Goal: Task Accomplishment & Management: Manage account settings

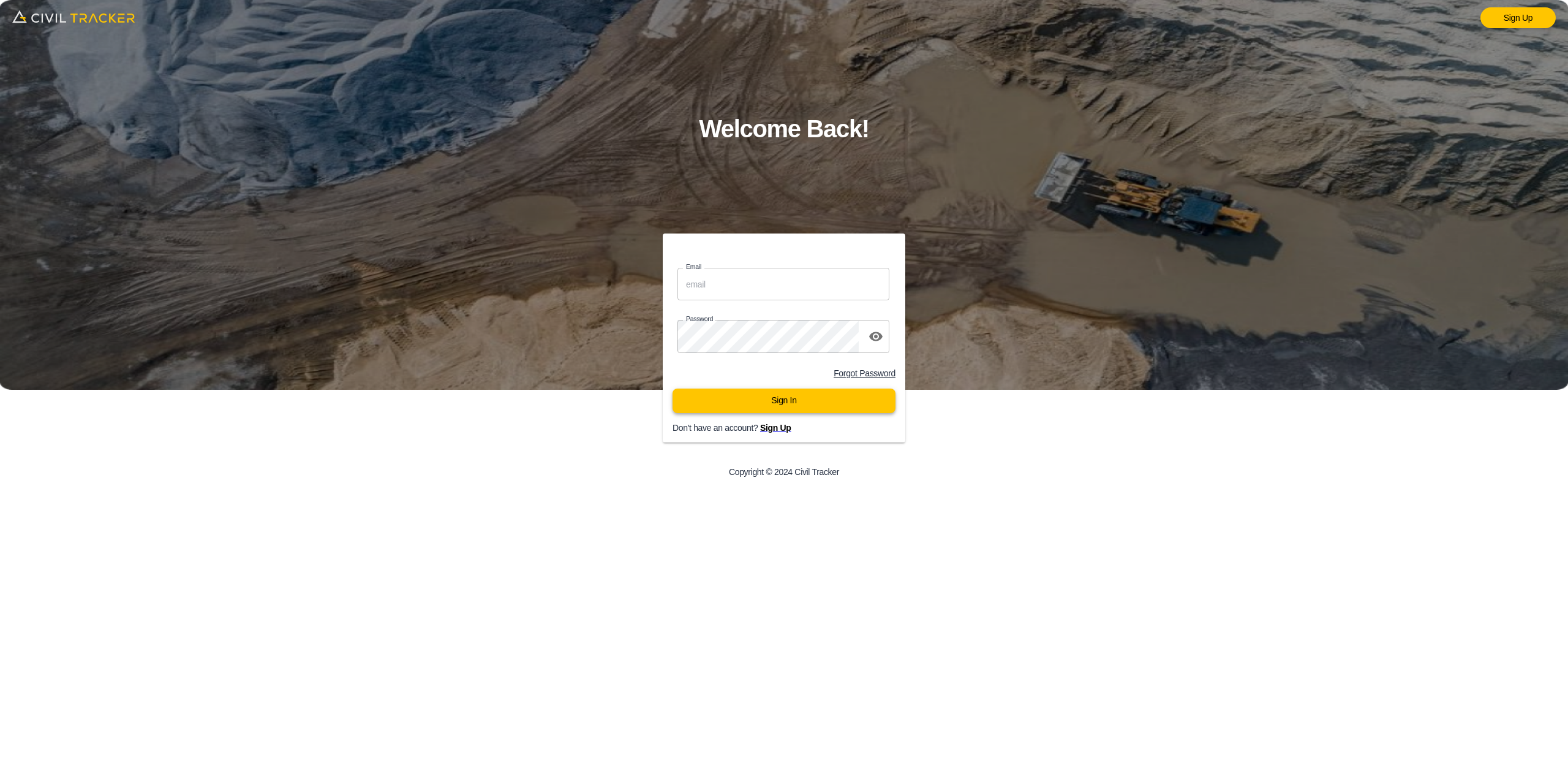
type input "[PERSON_NAME][EMAIL_ADDRESS][DOMAIN_NAME]"
click at [762, 402] on button "Sign In" at bounding box center [784, 400] width 223 height 24
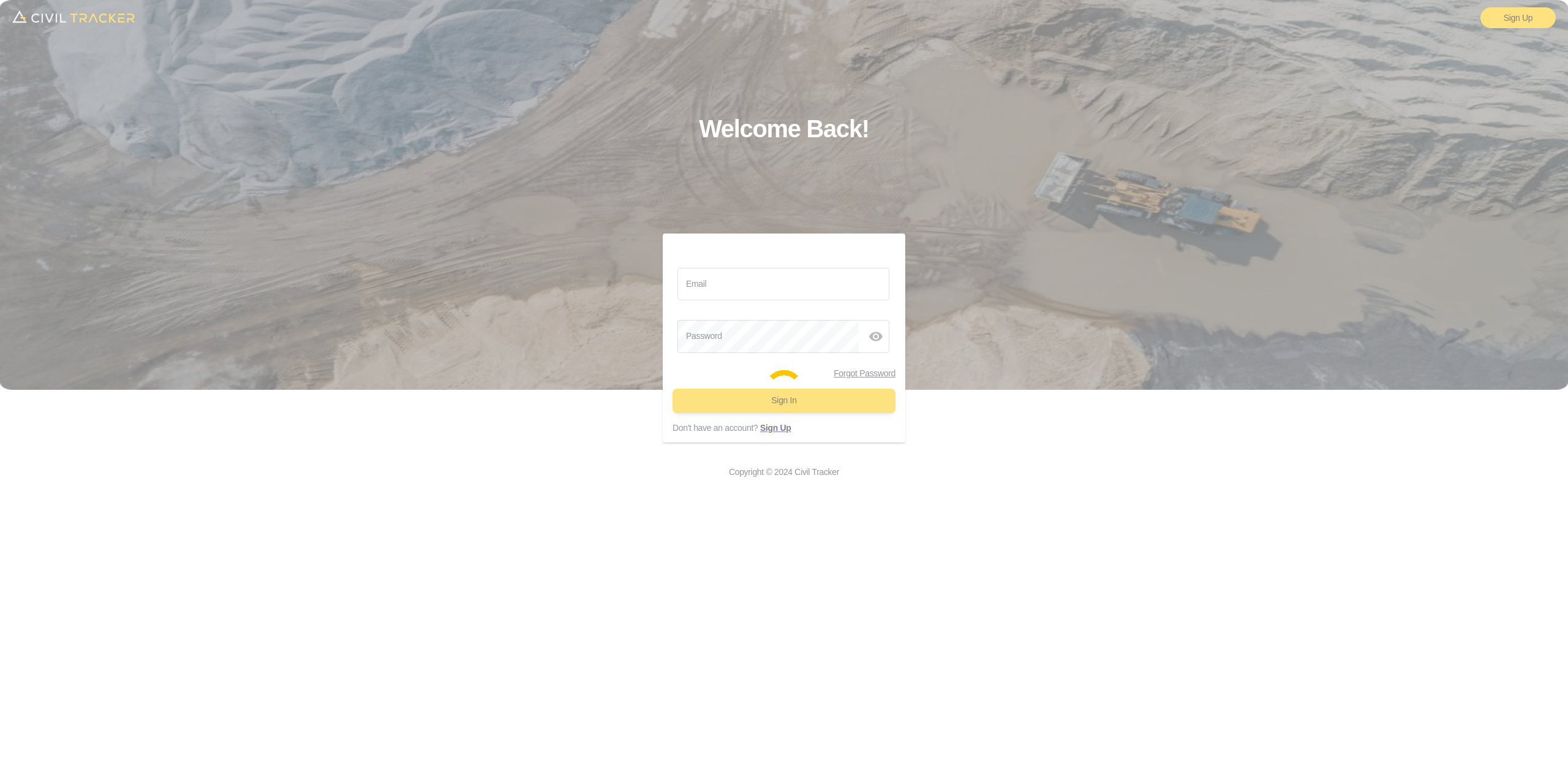
type input "[PERSON_NAME][EMAIL_ADDRESS][DOMAIN_NAME]"
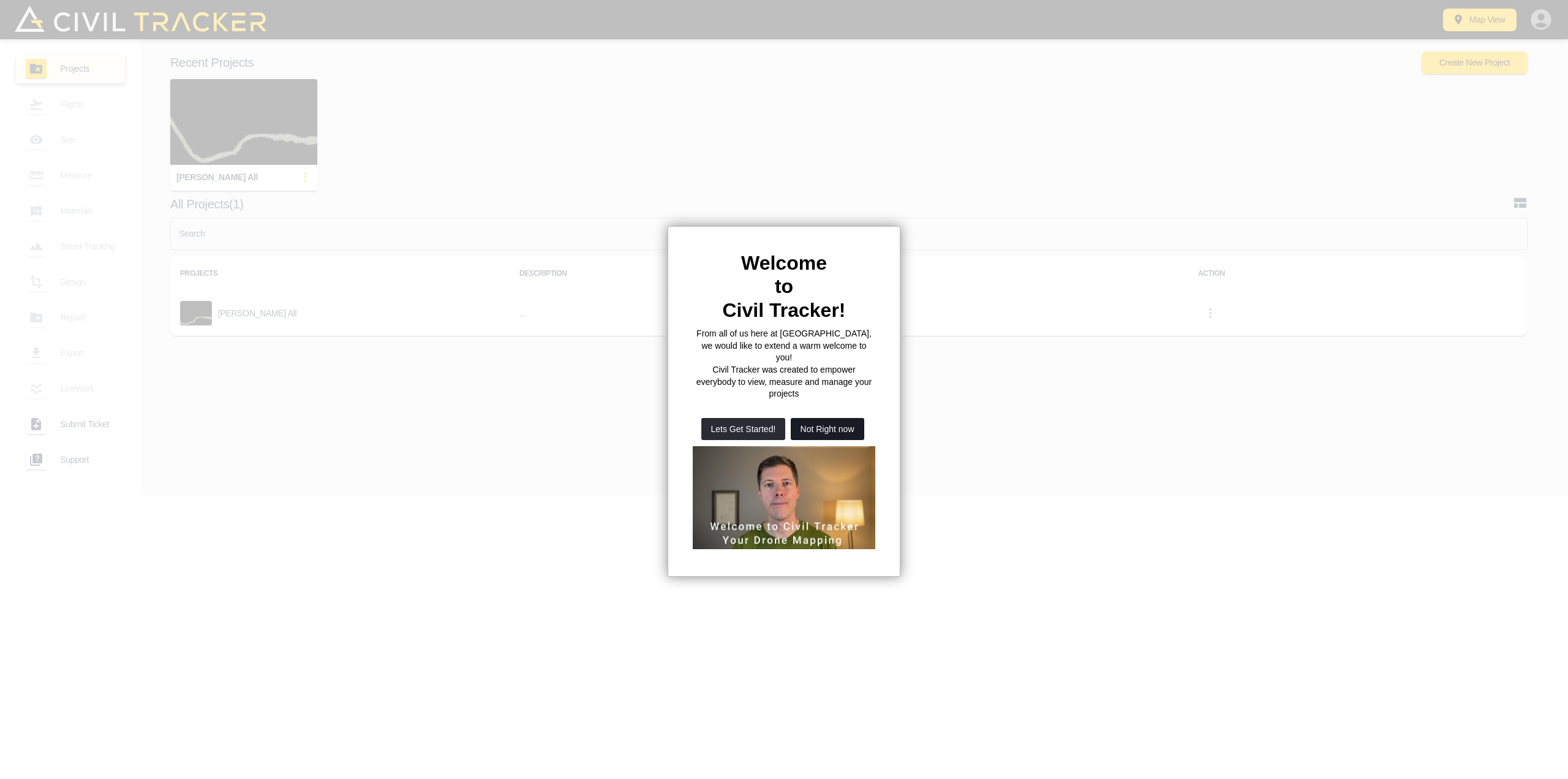
click at [817, 418] on button "Not Right now" at bounding box center [827, 429] width 73 height 22
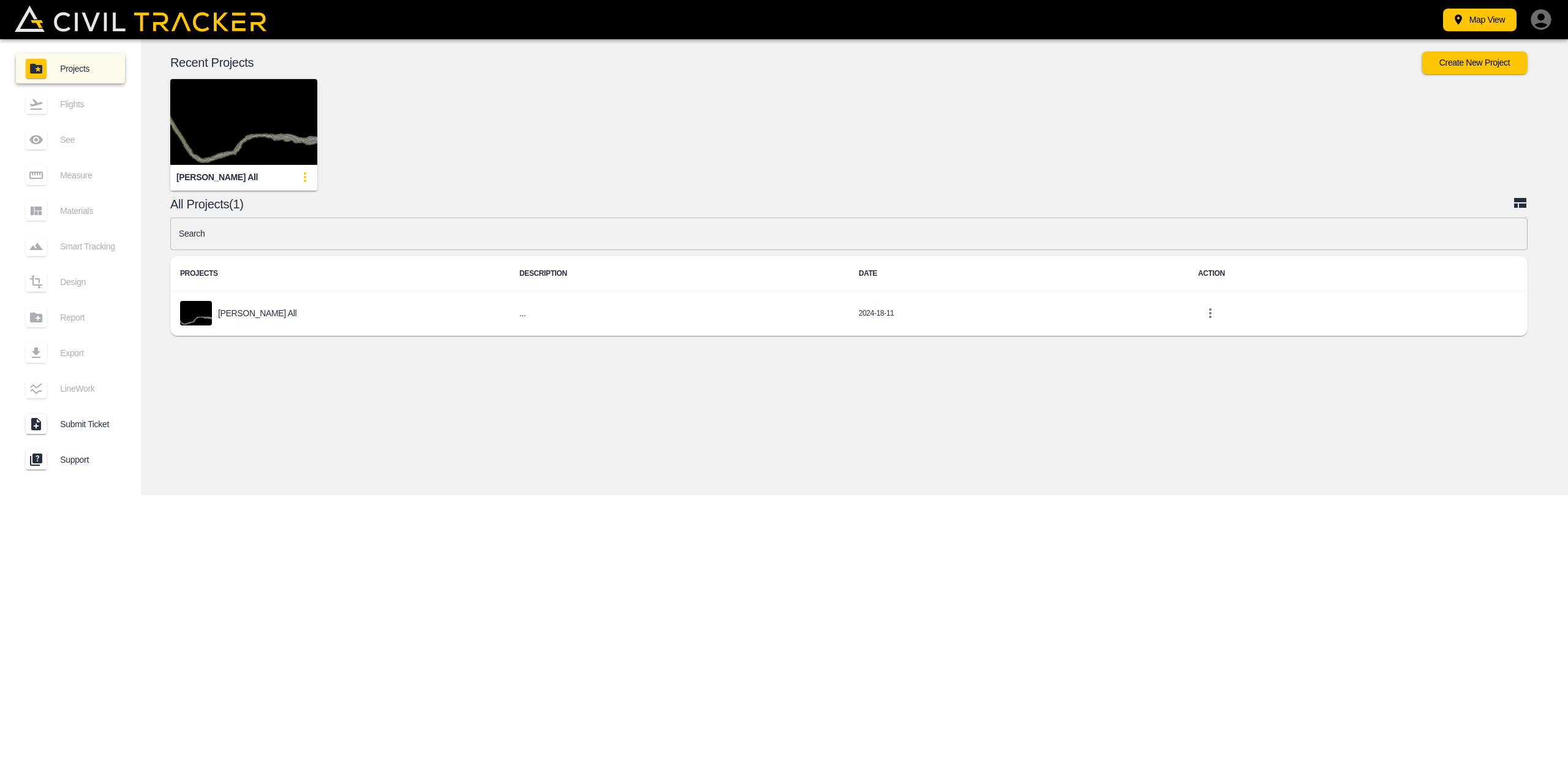
click at [1545, 16] on icon "button" at bounding box center [1540, 19] width 20 height 20
click at [1431, 117] on li "Sign out" at bounding box center [1486, 110] width 135 height 28
